Goal: Task Accomplishment & Management: Manage account settings

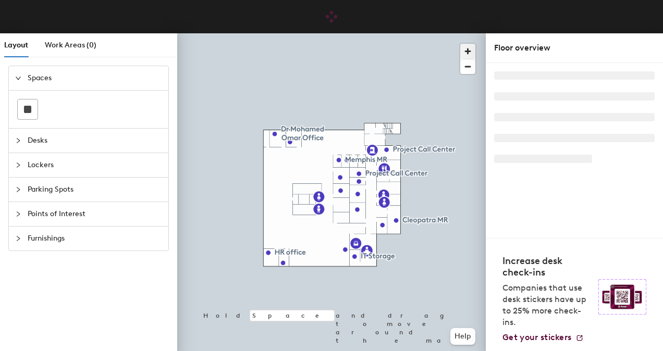
click at [470, 49] on span "button" at bounding box center [467, 51] width 15 height 15
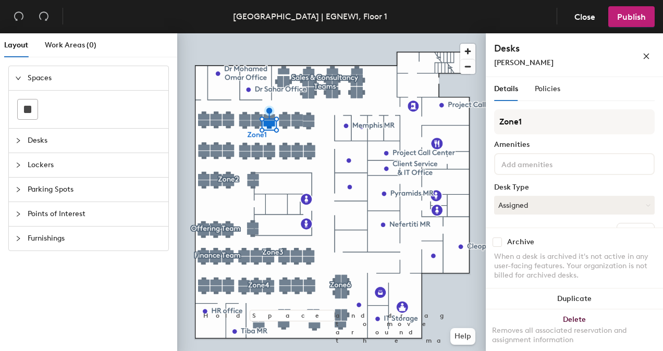
scroll to position [72, 0]
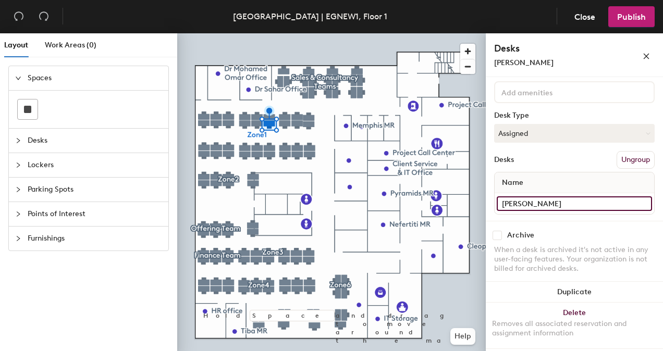
click at [568, 203] on input "[PERSON_NAME]" at bounding box center [573, 203] width 155 height 15
type input "Yomna ElQady"
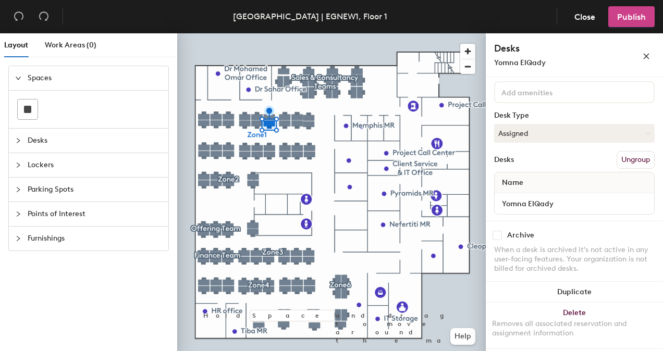
click at [646, 14] on button "Publish" at bounding box center [631, 16] width 46 height 21
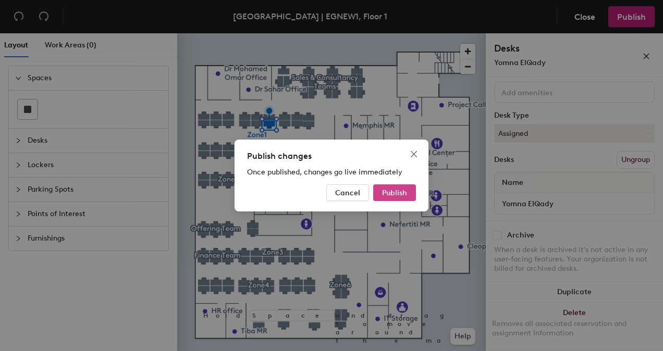
click at [401, 196] on span "Publish" at bounding box center [394, 193] width 25 height 9
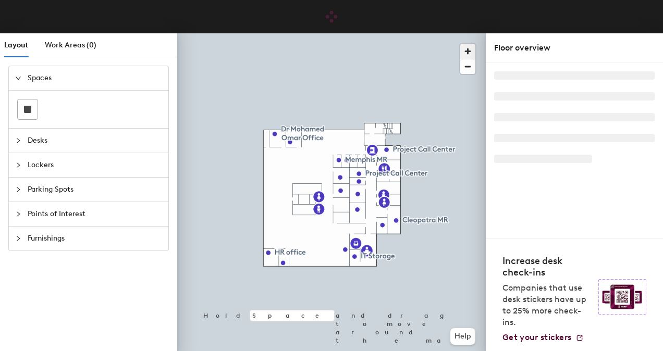
click at [467, 48] on span "button" at bounding box center [467, 51] width 15 height 15
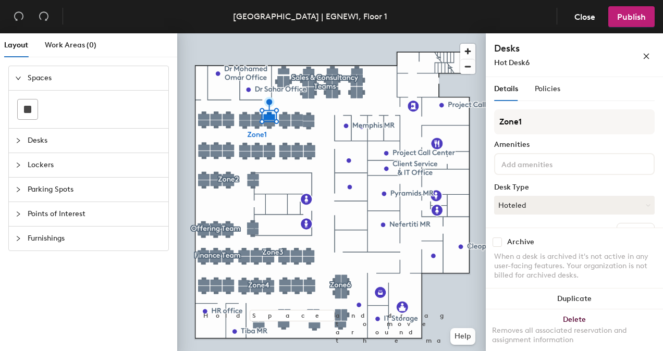
scroll to position [72, 0]
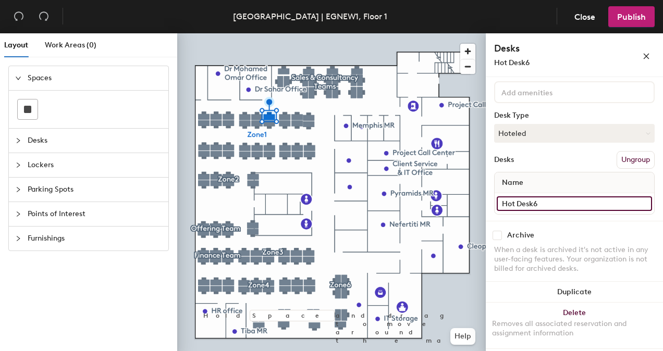
click at [563, 199] on input "Hot Desk6" at bounding box center [573, 203] width 155 height 15
click at [569, 129] on button "Hoteled" at bounding box center [574, 133] width 160 height 19
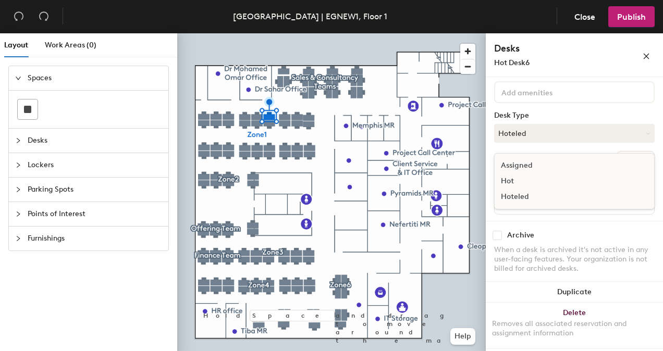
click at [553, 163] on div "Assigned" at bounding box center [546, 166] width 104 height 16
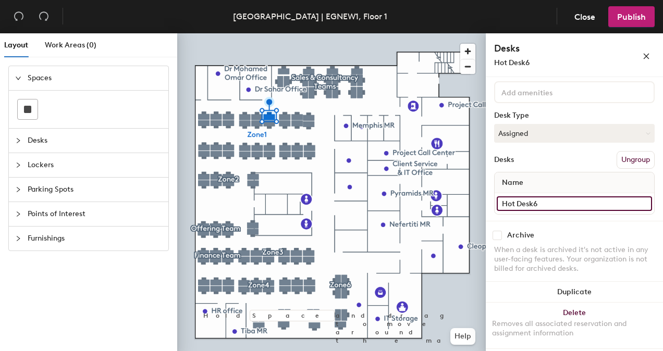
click at [538, 202] on input "Hot Desk6" at bounding box center [573, 203] width 155 height 15
type input "Hussein Al-Qady"
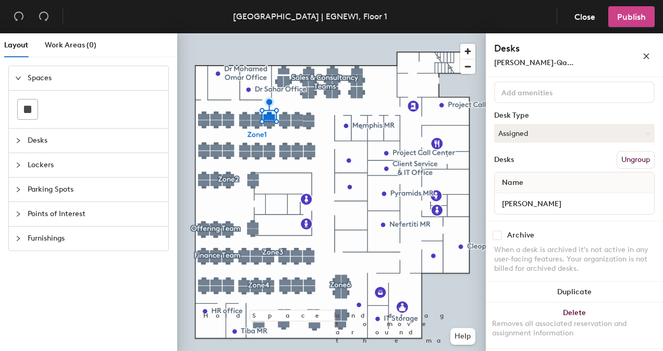
click at [642, 9] on button "Publish" at bounding box center [631, 16] width 46 height 21
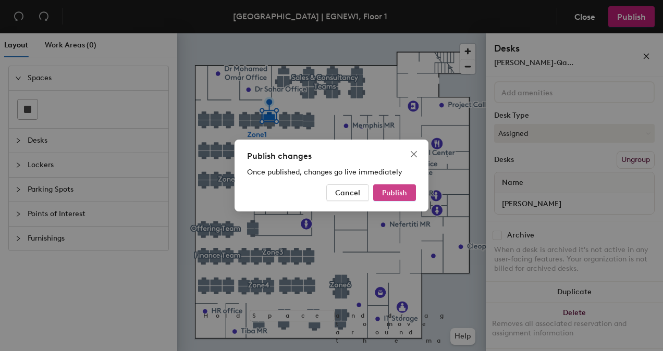
click at [389, 193] on span "Publish" at bounding box center [394, 193] width 25 height 9
